Goal: Information Seeking & Learning: Find specific fact

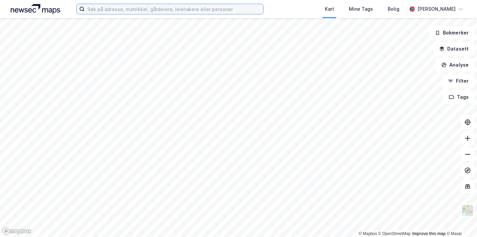
click at [105, 9] on input at bounding box center [174, 9] width 179 height 10
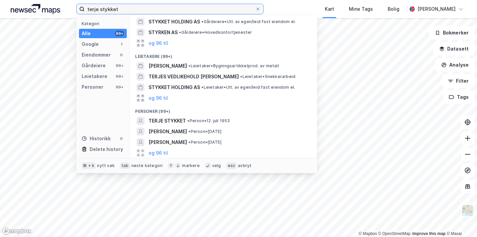
scroll to position [45, 0]
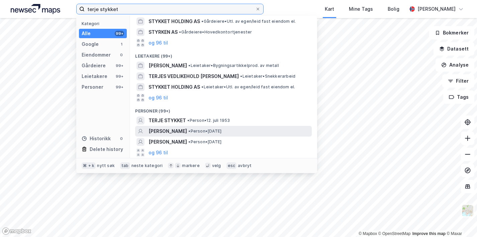
type input "terje stykket"
click at [165, 132] on span "[PERSON_NAME]" at bounding box center [168, 131] width 38 height 8
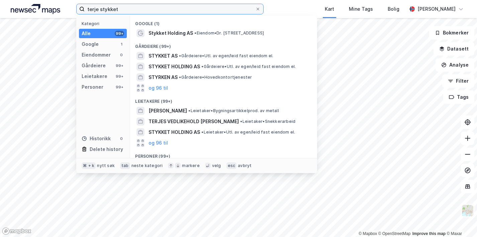
click at [119, 12] on input "terje stykket" at bounding box center [170, 9] width 171 height 10
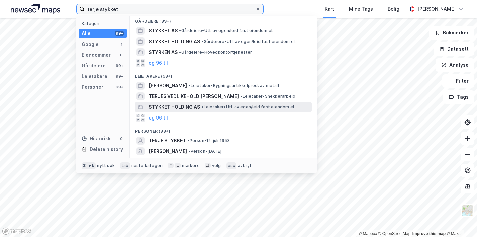
scroll to position [27, 0]
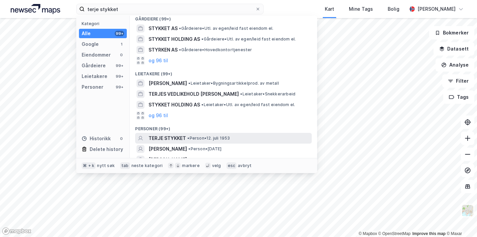
click at [169, 135] on span "TERJE STYKKET" at bounding box center [167, 138] width 37 height 8
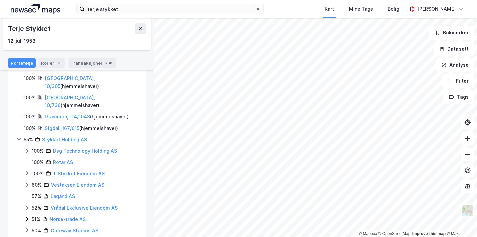
scroll to position [96, 0]
click at [67, 114] on link "Drammen, 114/1043" at bounding box center [67, 117] width 45 height 6
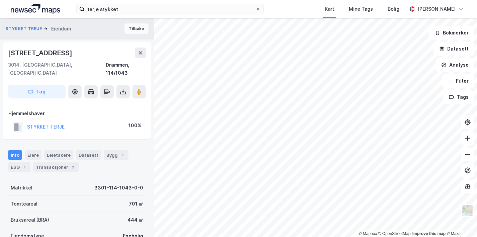
click at [142, 28] on button "Tilbake" at bounding box center [136, 28] width 24 height 11
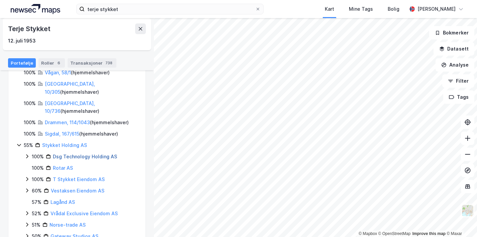
scroll to position [86, 0]
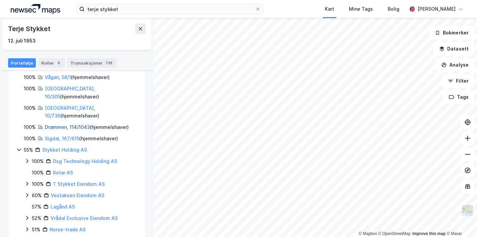
click at [57, 124] on link "Drammen, 114/1043" at bounding box center [67, 127] width 45 height 6
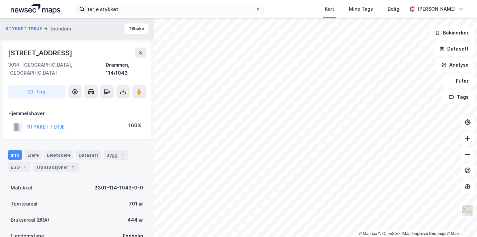
click at [33, 53] on div "[STREET_ADDRESS]" at bounding box center [41, 53] width 66 height 11
copy div "[STREET_ADDRESS]"
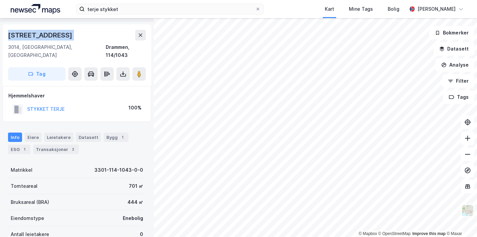
scroll to position [4, 0]
